Goal: Task Accomplishment & Management: Use online tool/utility

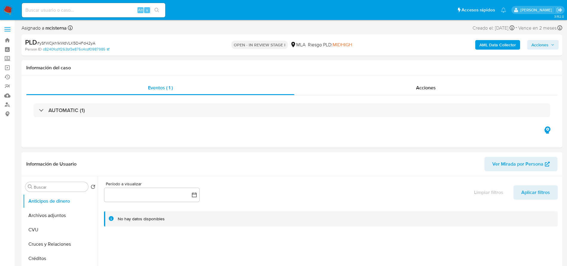
select select "10"
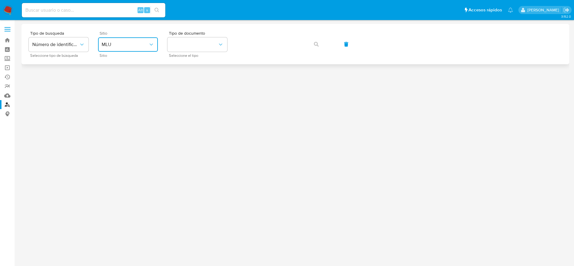
drag, startPoint x: 121, startPoint y: 45, endPoint x: 119, endPoint y: 48, distance: 3.6
click at [121, 45] on span "MLU" at bounding box center [125, 45] width 47 height 6
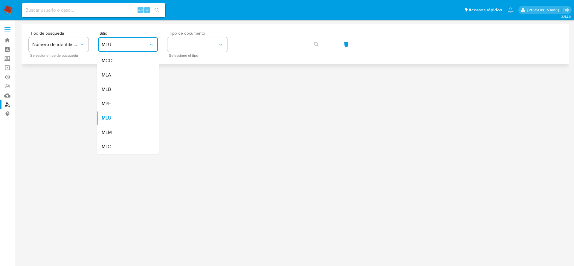
drag, startPoint x: 122, startPoint y: 77, endPoint x: 175, endPoint y: 55, distance: 57.9
click at [122, 77] on div "MLA" at bounding box center [126, 75] width 49 height 14
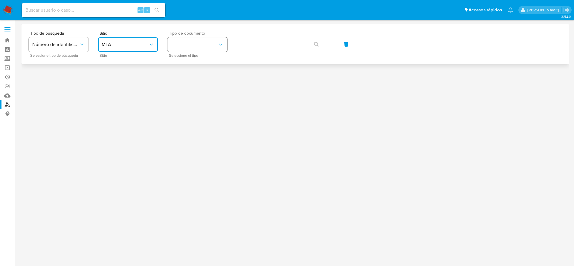
click at [182, 51] on button "identificationType" at bounding box center [197, 44] width 60 height 14
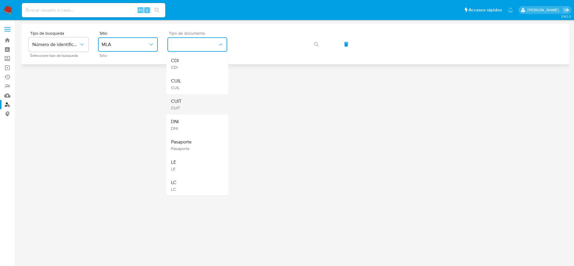
click at [184, 99] on div "CUIT CUIT" at bounding box center [195, 104] width 49 height 20
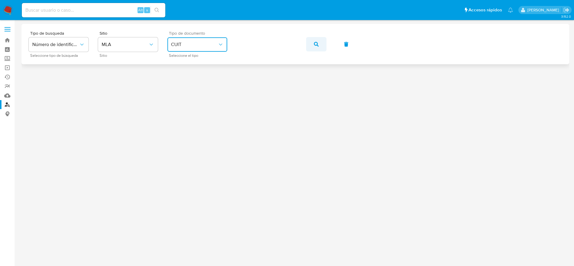
click at [313, 46] on button "button" at bounding box center [316, 44] width 20 height 14
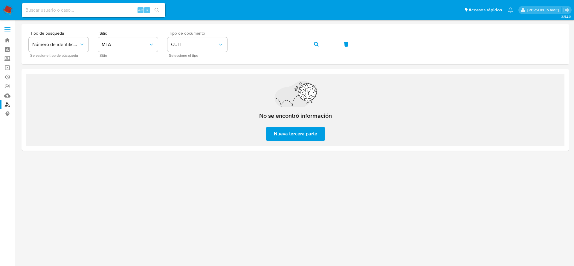
click at [2, 8] on nav "Pausado Ver notificaciones Alt s Accesos rápidos Presiona las siguientes teclas…" at bounding box center [287, 10] width 574 height 20
click at [5, 8] on img at bounding box center [8, 10] width 10 height 10
